Goal: Task Accomplishment & Management: Complete application form

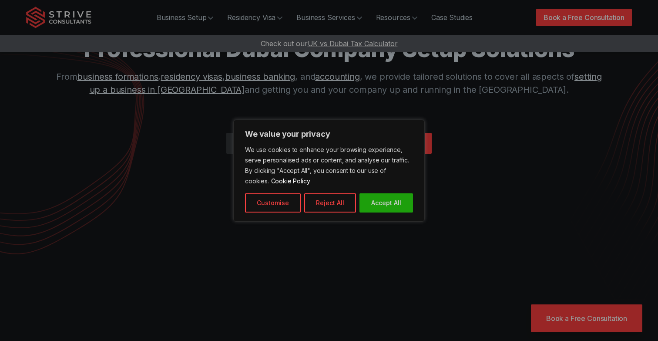
click at [427, 130] on div at bounding box center [329, 170] width 658 height 341
click at [327, 200] on button "Reject All" at bounding box center [330, 202] width 52 height 19
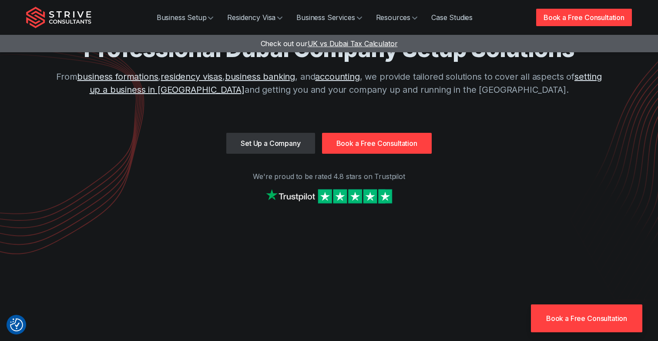
scroll to position [63, 0]
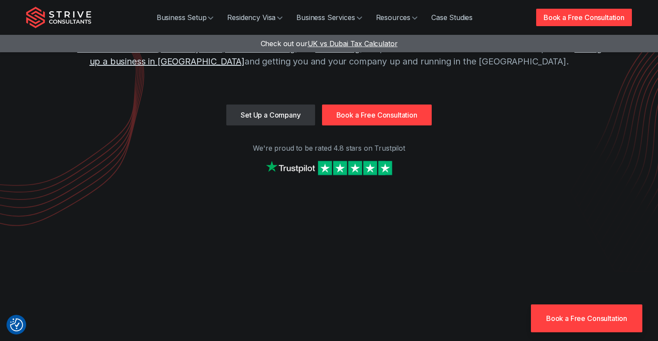
click at [282, 120] on link "Set Up a Company" at bounding box center [270, 114] width 88 height 21
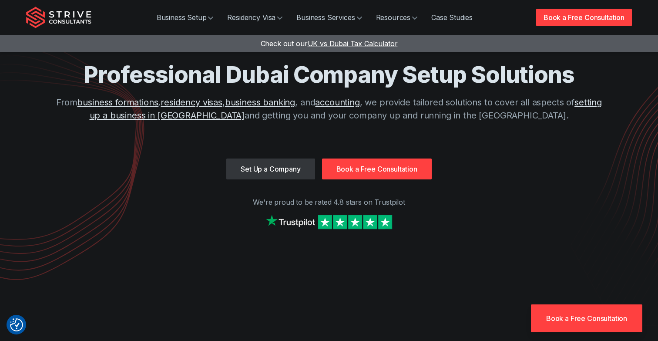
scroll to position [1, 0]
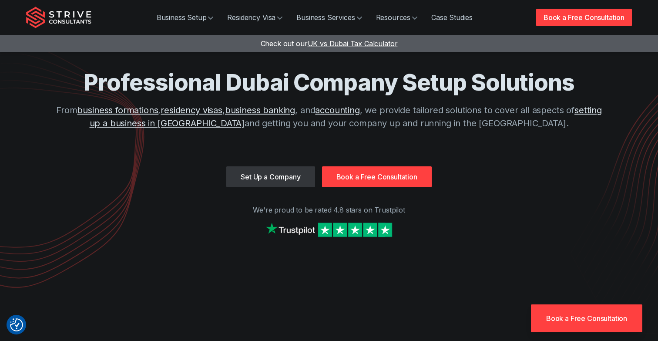
click at [359, 173] on link "Book a Free Consultation" at bounding box center [377, 176] width 110 height 21
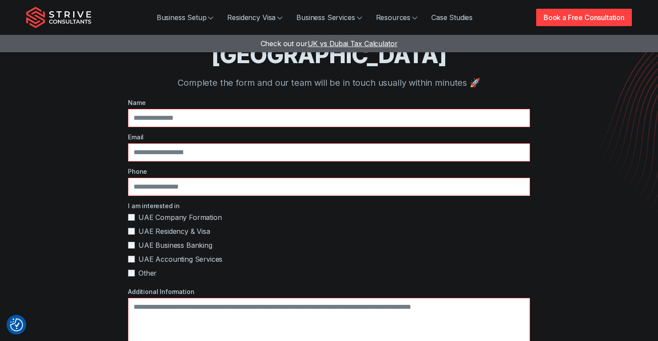
scroll to position [79, 0]
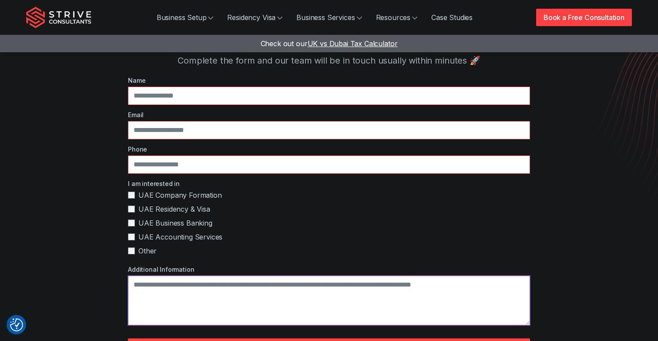
click at [249, 275] on textarea "Additional Information" at bounding box center [329, 300] width 402 height 50
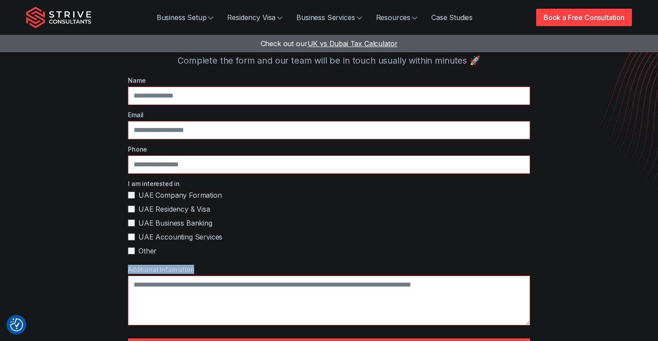
drag, startPoint x: 128, startPoint y: 242, endPoint x: 199, endPoint y: 244, distance: 70.9
click at [200, 264] on label "Additional Information" at bounding box center [329, 268] width 402 height 9
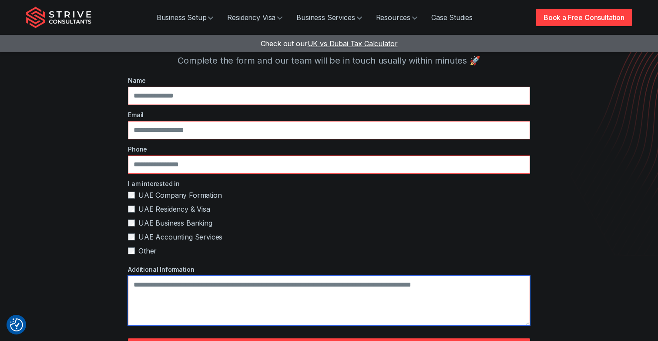
click at [190, 275] on textarea "Additional Information" at bounding box center [329, 300] width 402 height 50
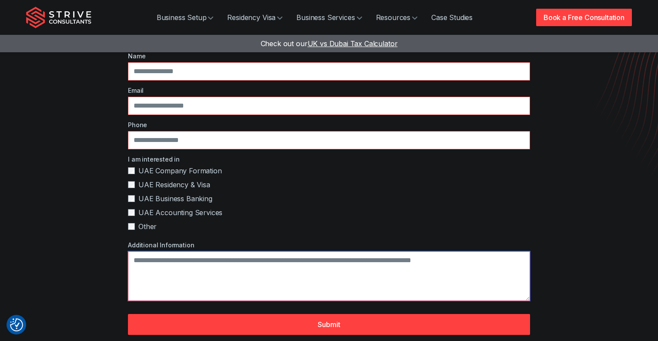
scroll to position [104, 0]
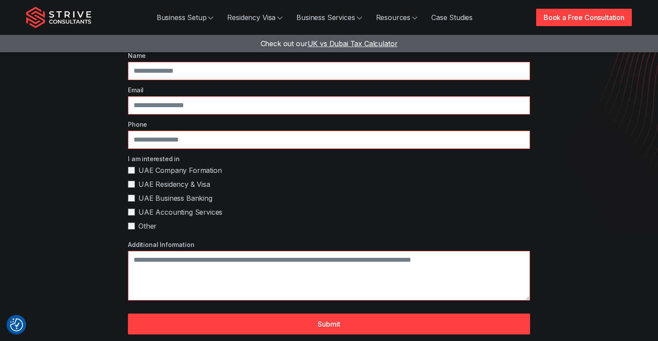
click at [296, 179] on label "UAE Residency & Visa" at bounding box center [329, 184] width 402 height 10
click at [322, 179] on label "UAE Residency & Visa" at bounding box center [329, 184] width 402 height 10
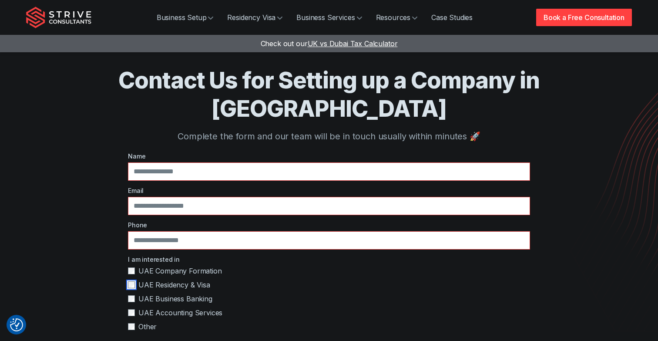
scroll to position [0, 0]
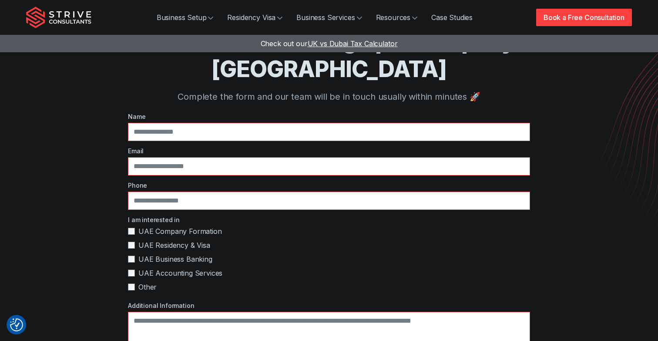
scroll to position [63, 0]
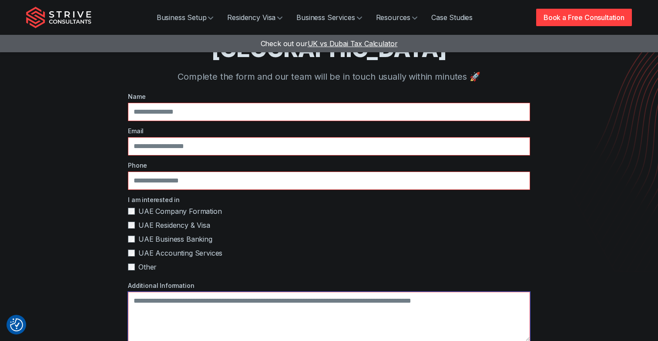
drag, startPoint x: 133, startPoint y: 272, endPoint x: 484, endPoint y: 269, distance: 351.0
click at [484, 291] on textarea "Additional Information" at bounding box center [329, 316] width 402 height 50
click at [480, 291] on textarea "Additional Information" at bounding box center [329, 316] width 402 height 50
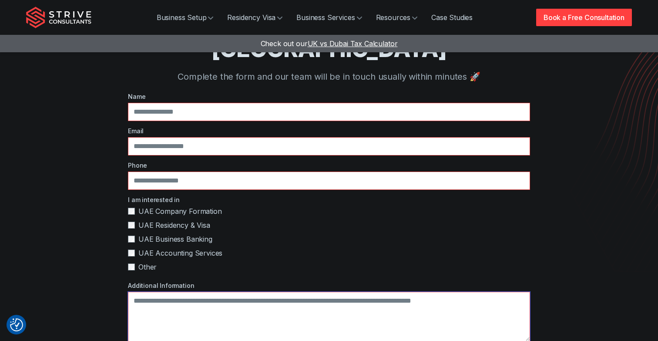
click at [480, 291] on textarea "Additional Information" at bounding box center [329, 316] width 402 height 50
drag, startPoint x: 487, startPoint y: 272, endPoint x: 204, endPoint y: 275, distance: 282.2
click at [204, 291] on textarea "Additional Information" at bounding box center [329, 316] width 402 height 50
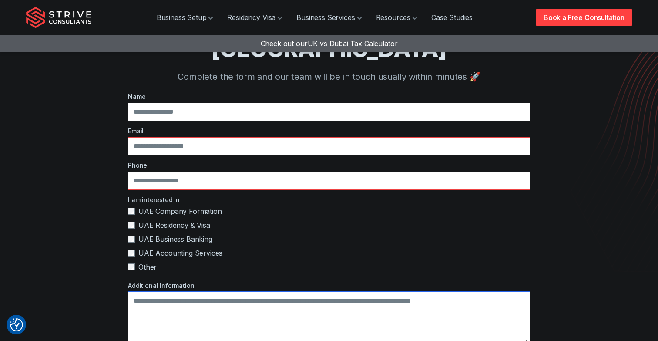
click at [204, 291] on textarea "Additional Information" at bounding box center [329, 316] width 402 height 50
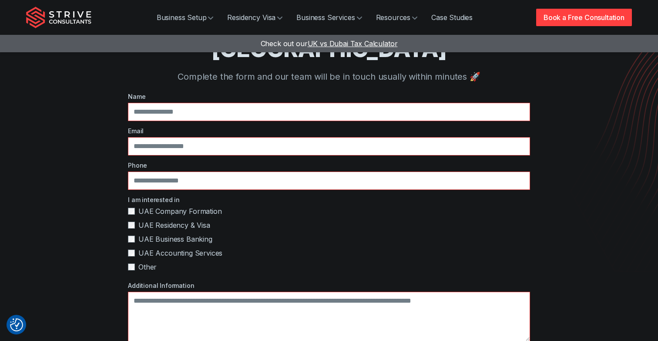
click at [321, 247] on label "UAE Accounting Services" at bounding box center [329, 252] width 402 height 10
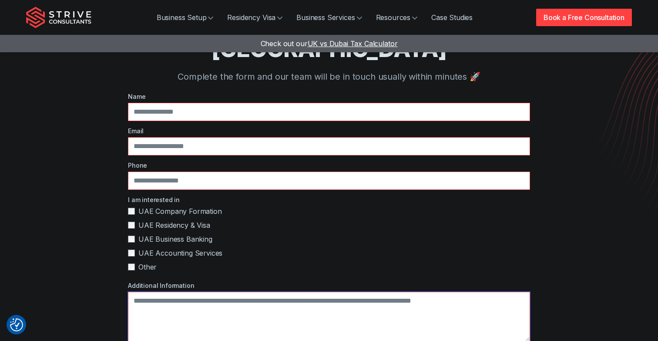
click at [136, 291] on textarea "Additional Information" at bounding box center [329, 316] width 402 height 50
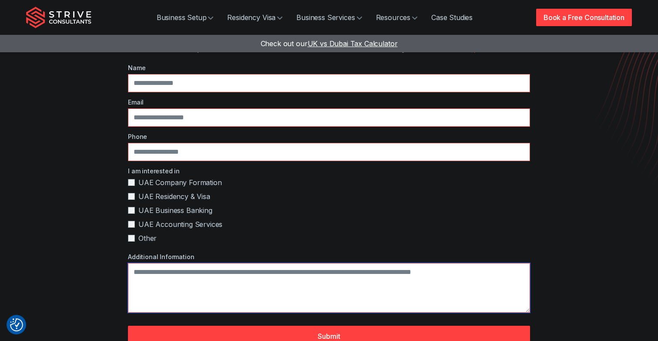
scroll to position [94, 0]
